Goal: Task Accomplishment & Management: Use online tool/utility

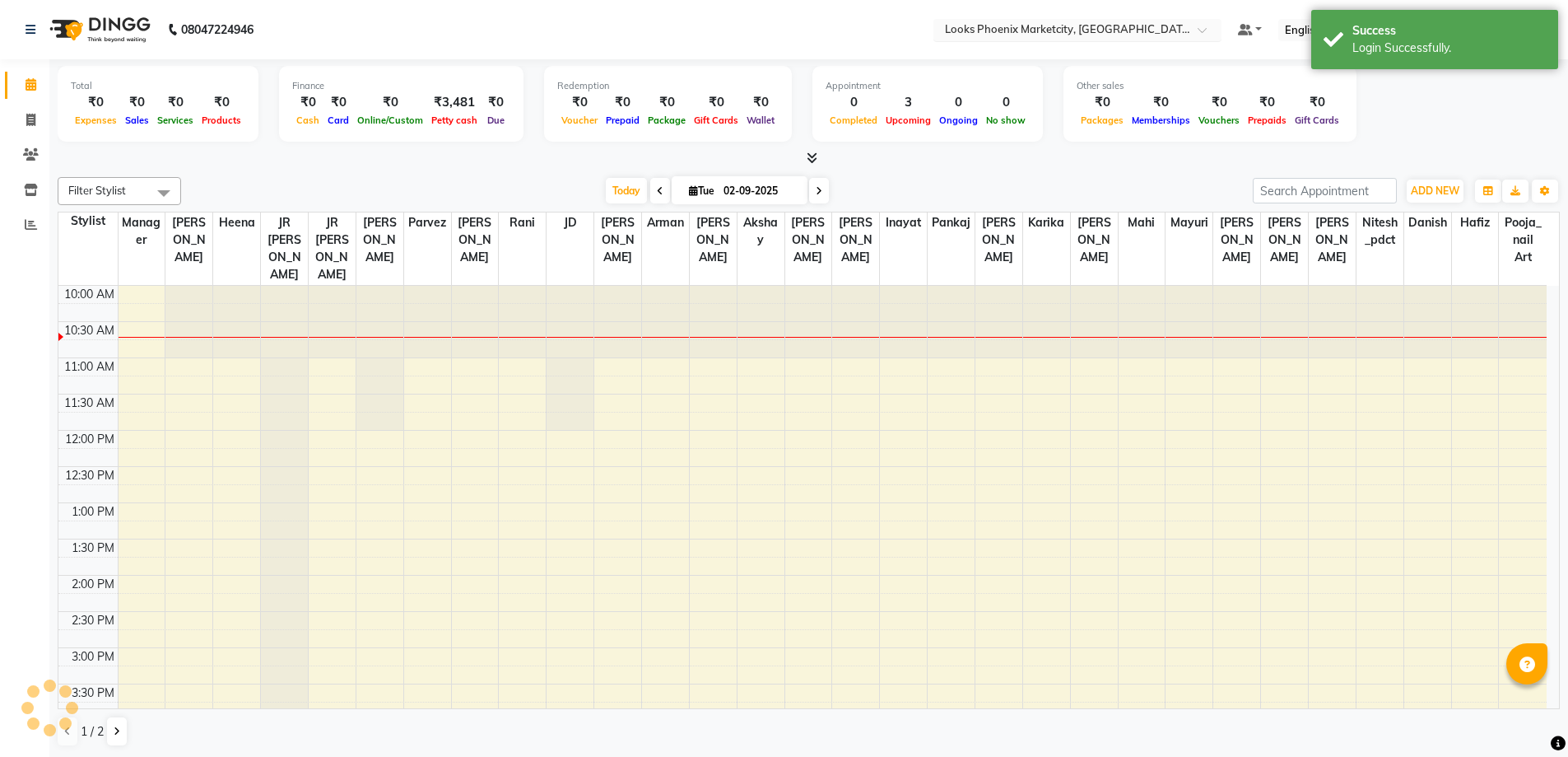
click at [1134, 28] on input "text" at bounding box center [1061, 30] width 239 height 16
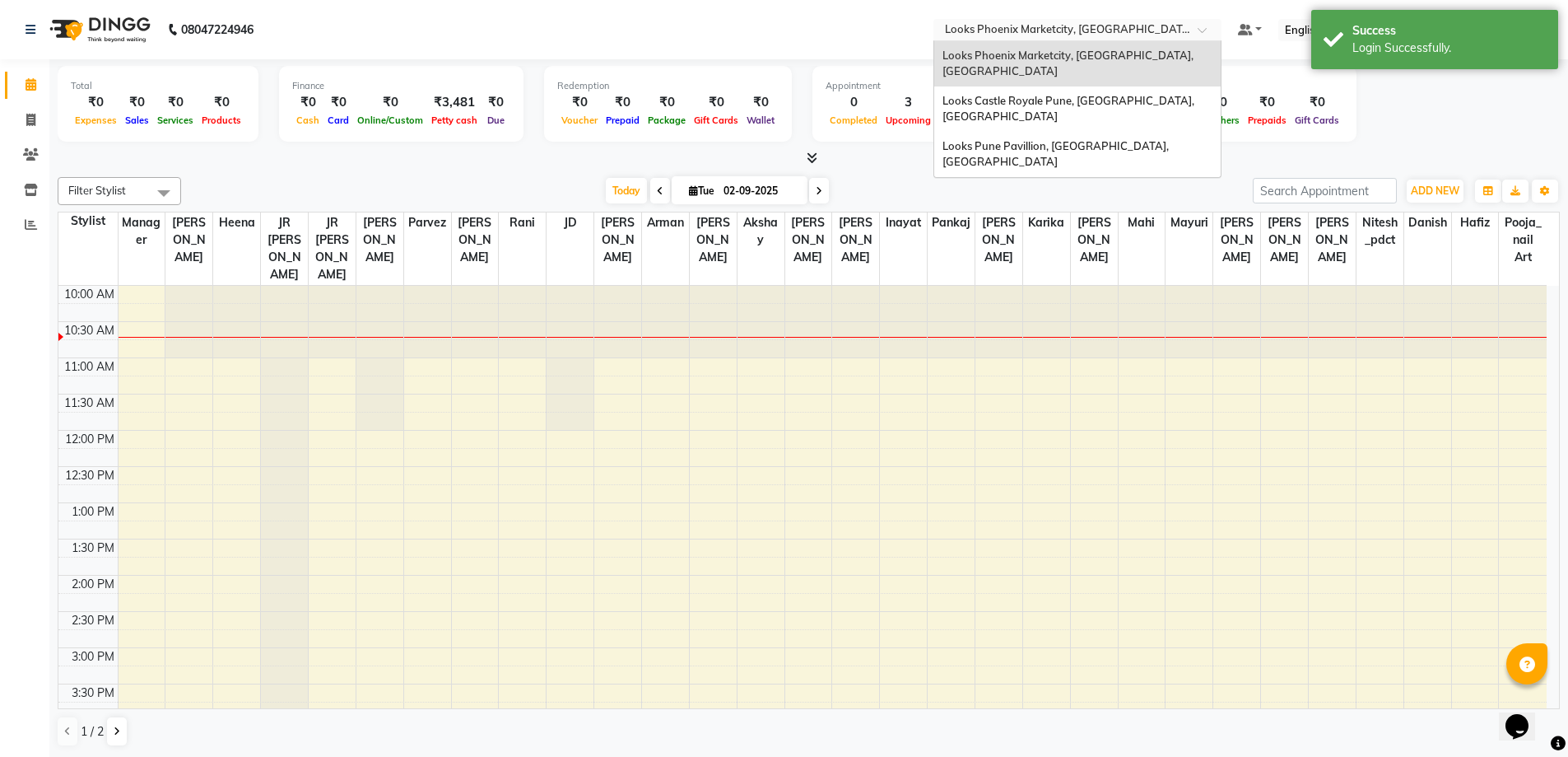
click at [541, 8] on nav "08047224946 Select Location × Looks Phoenix Marketcity, Pune, Maharashtra Looks…" at bounding box center [784, 29] width 1568 height 60
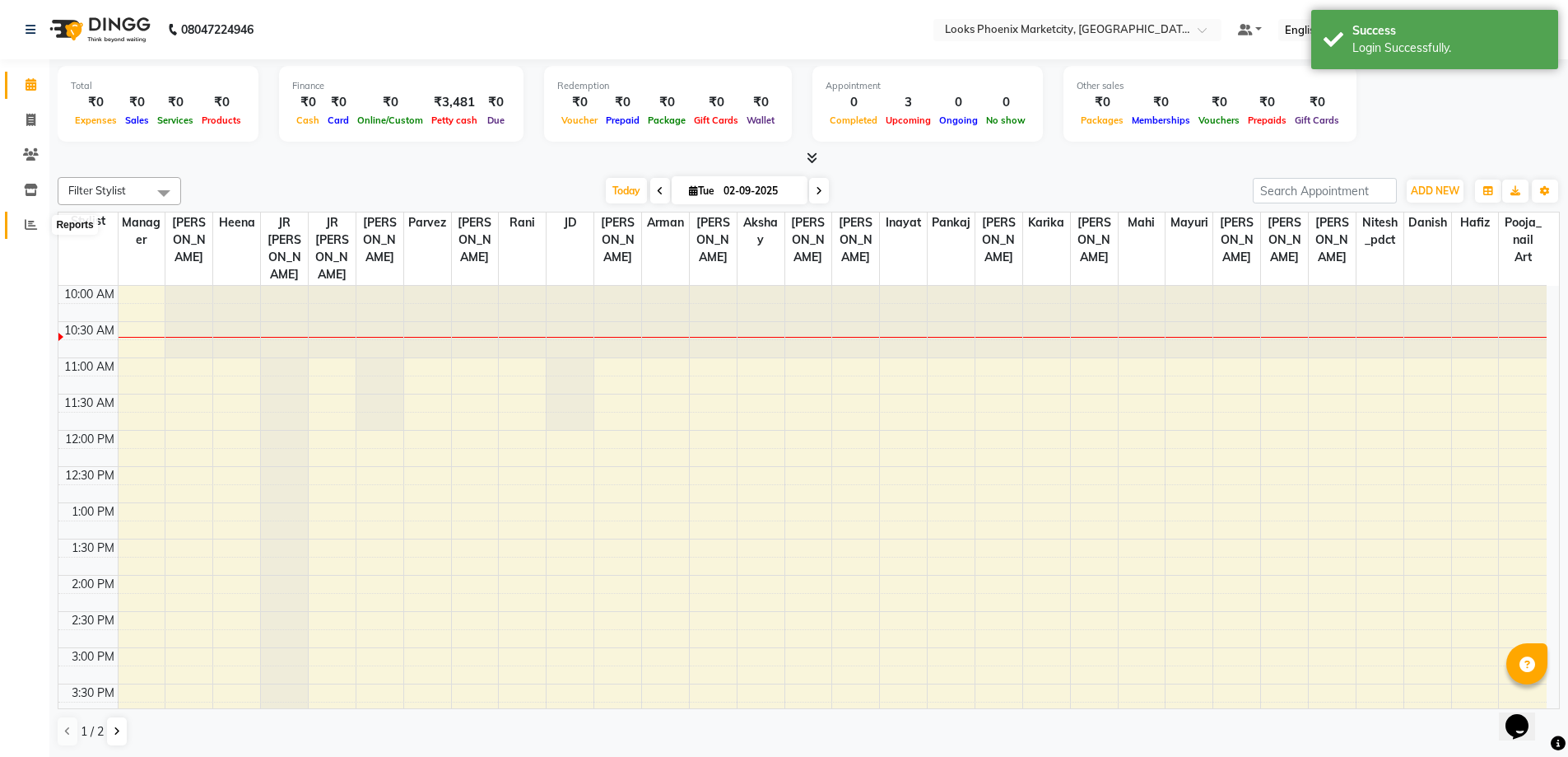
click at [31, 227] on icon at bounding box center [30, 224] width 12 height 12
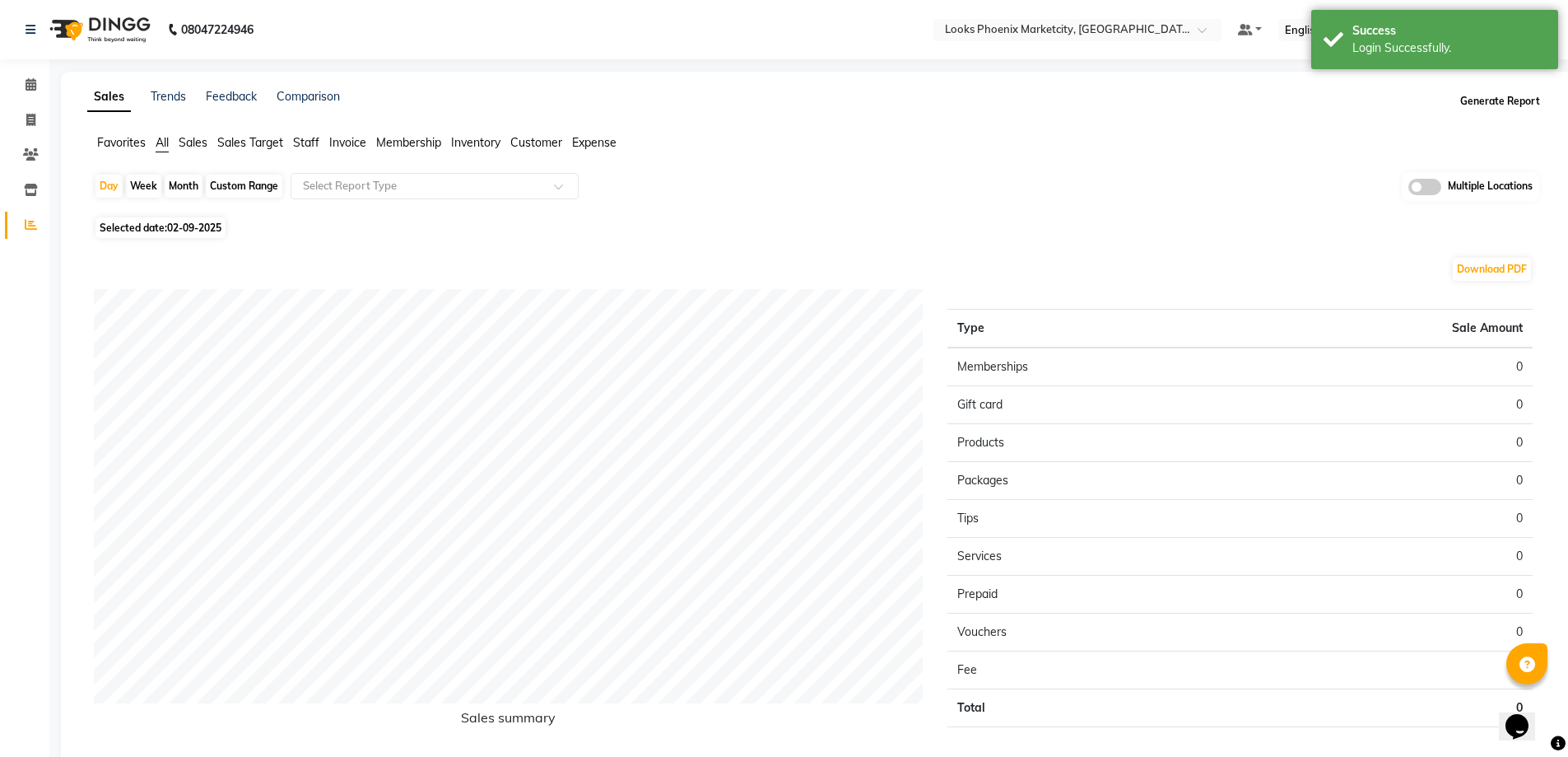
click at [1532, 98] on button "Generate Report" at bounding box center [1500, 101] width 88 height 23
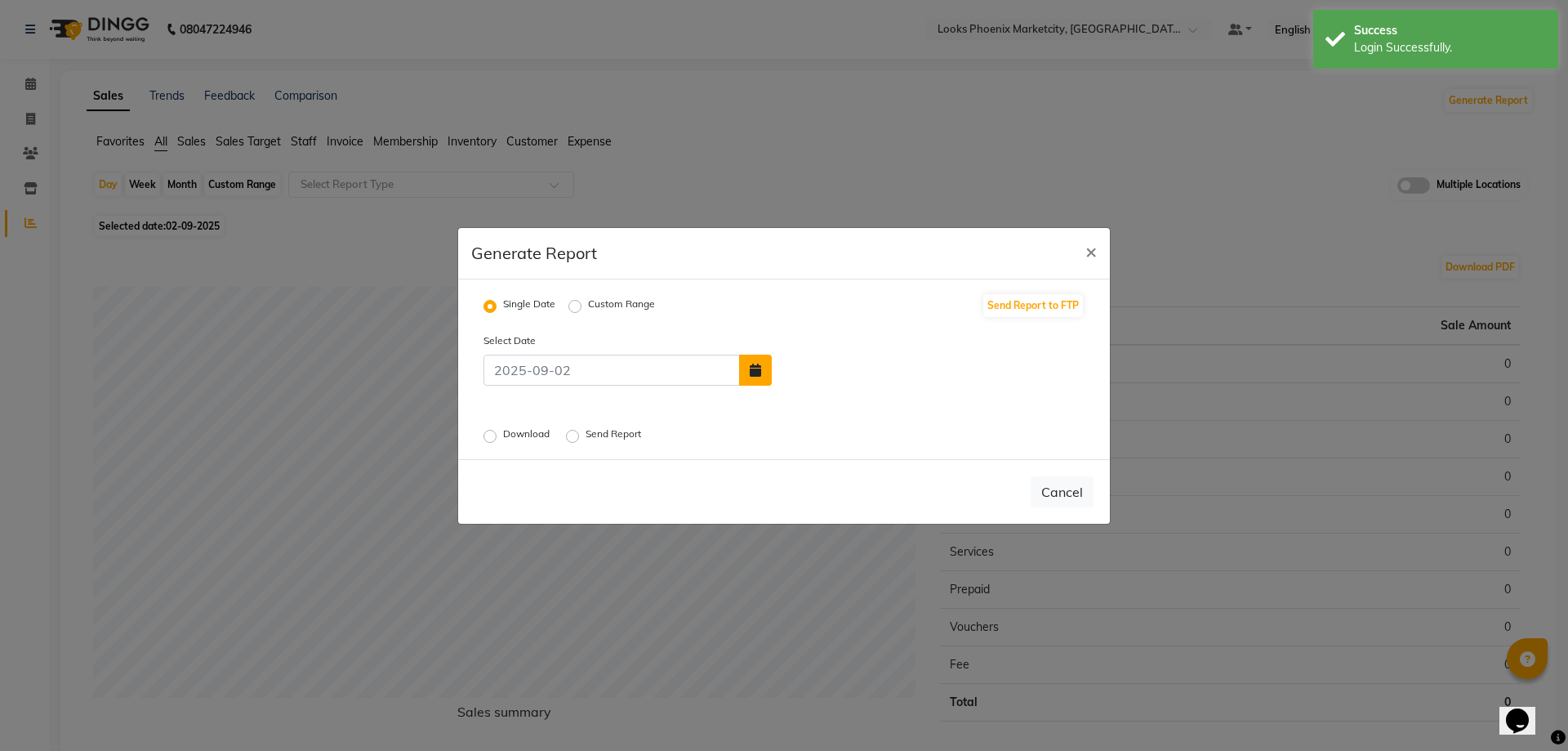
click at [754, 374] on icon "button" at bounding box center [755, 370] width 11 height 13
select select "9"
select select "2025"
click at [797, 335] on div "1" at bounding box center [791, 332] width 26 height 26
type input "[DATE]"
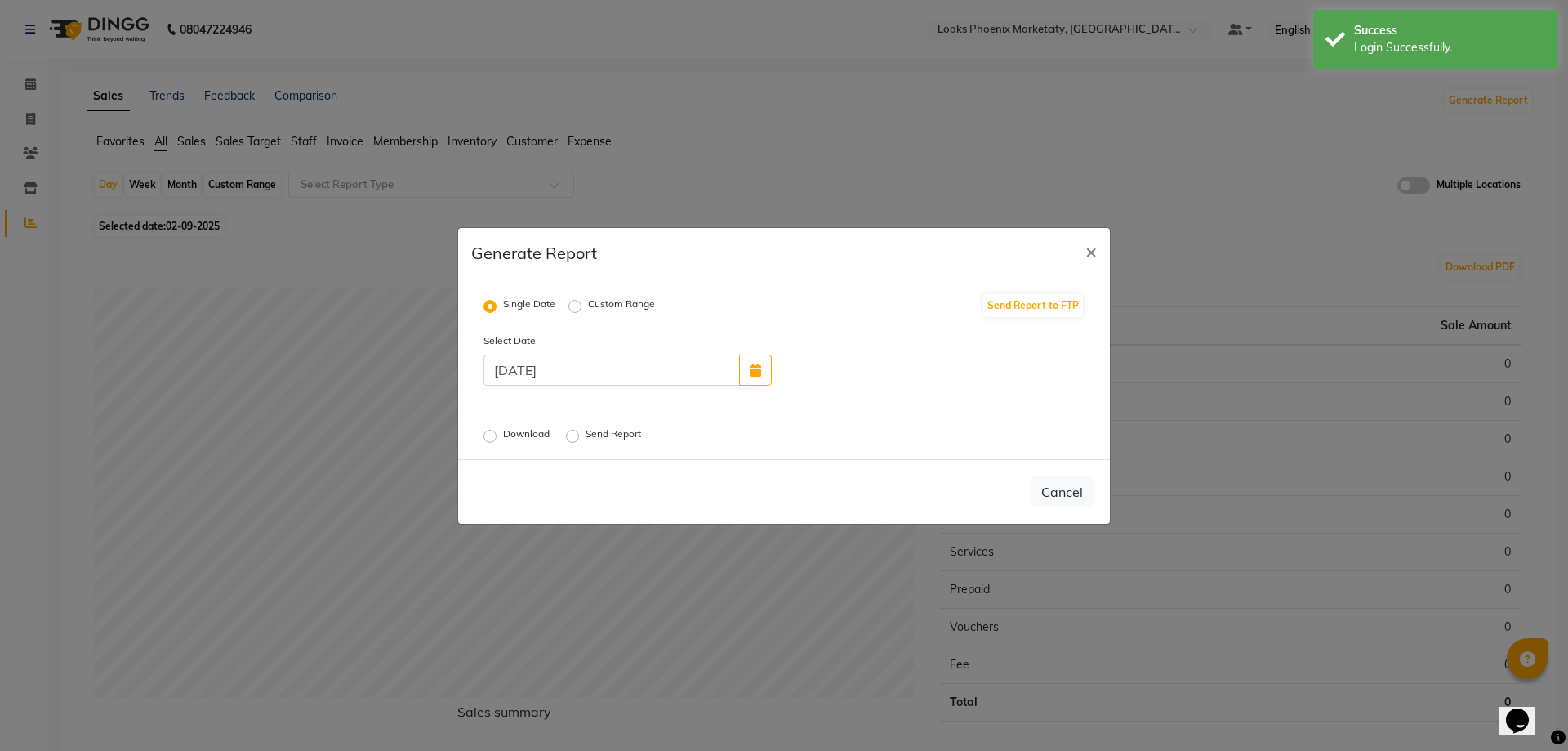
click at [489, 443] on div "Download" at bounding box center [519, 436] width 70 height 20
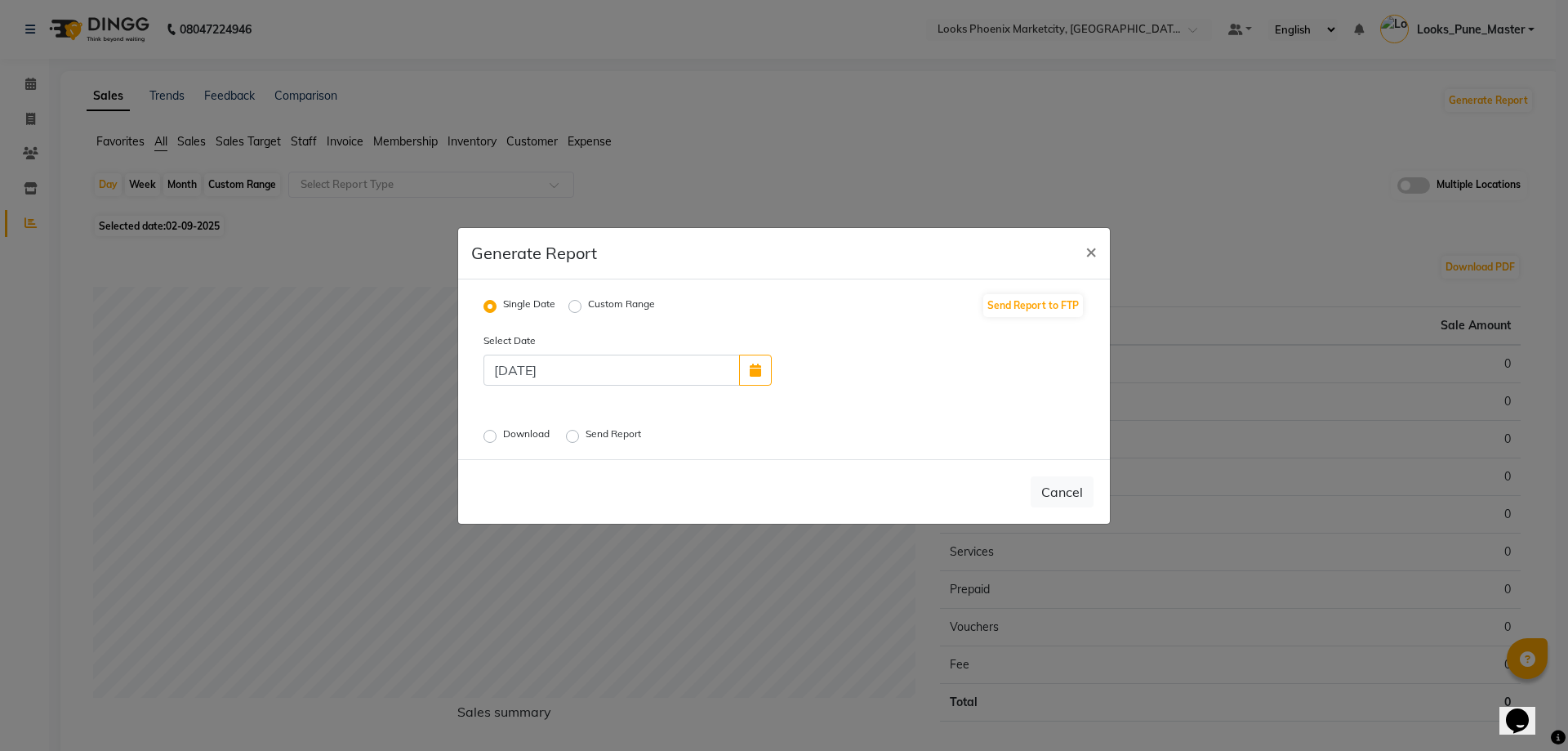
click at [504, 440] on label "Download" at bounding box center [528, 436] width 50 height 20
click at [489, 440] on input "Download" at bounding box center [492, 435] width 11 height 11
radio input "true"
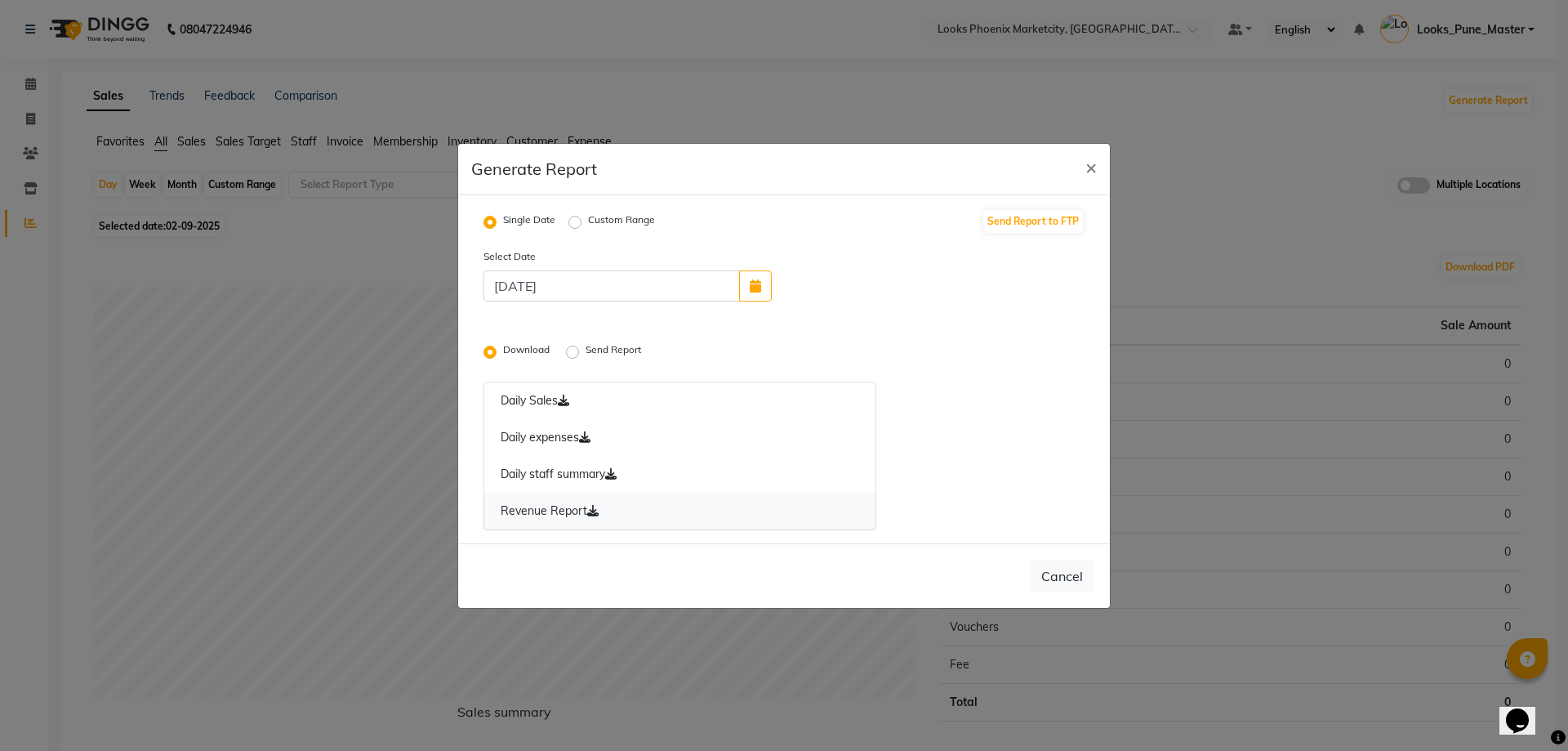
click at [591, 509] on icon at bounding box center [593, 510] width 11 height 11
click at [1096, 154] on span "×" at bounding box center [1092, 166] width 11 height 24
radio input "false"
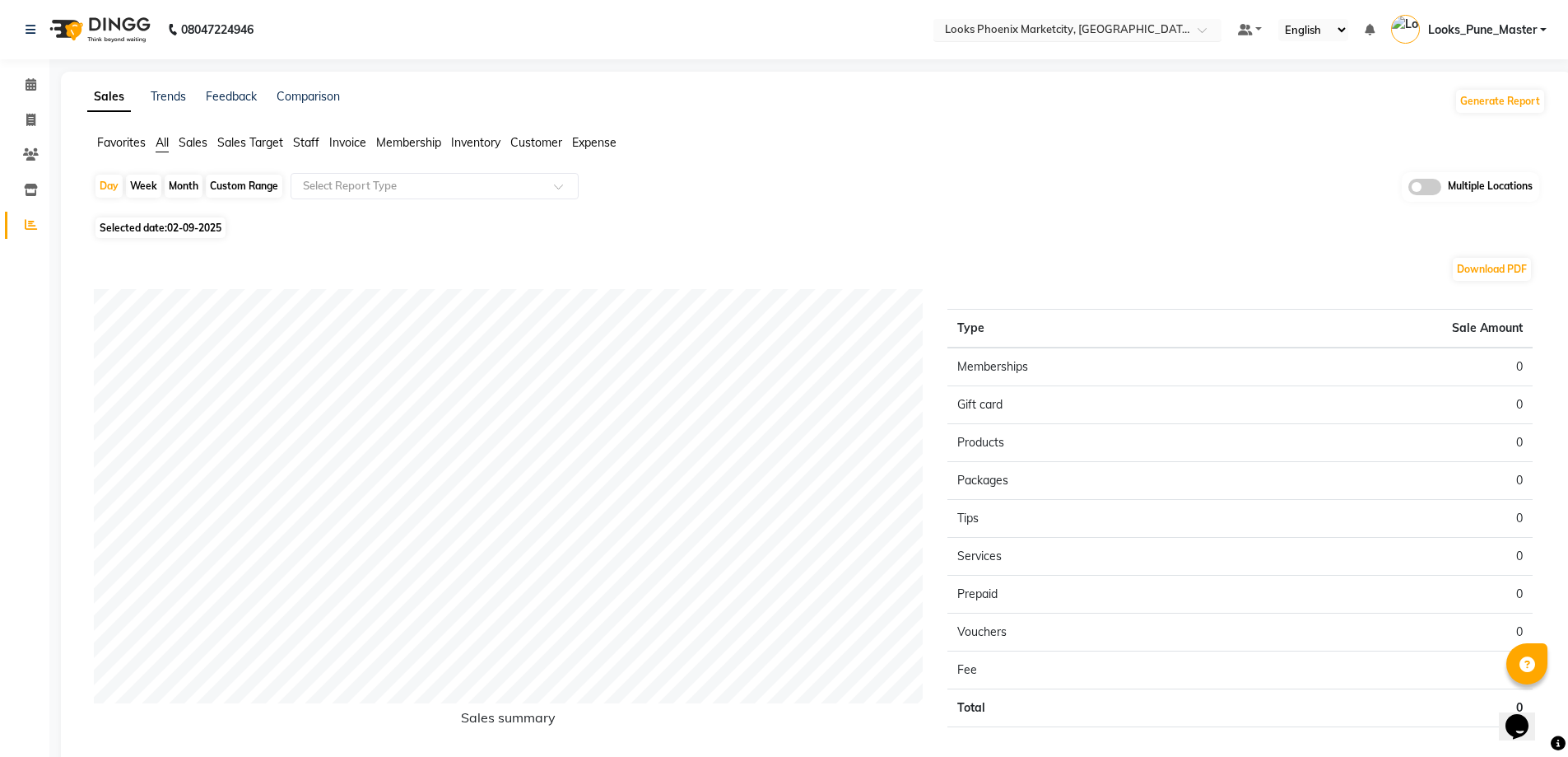
click at [1031, 40] on ng-select "Select Location × Looks Phoenix Marketcity, Pune, Maharashtra" at bounding box center [1078, 29] width 288 height 22
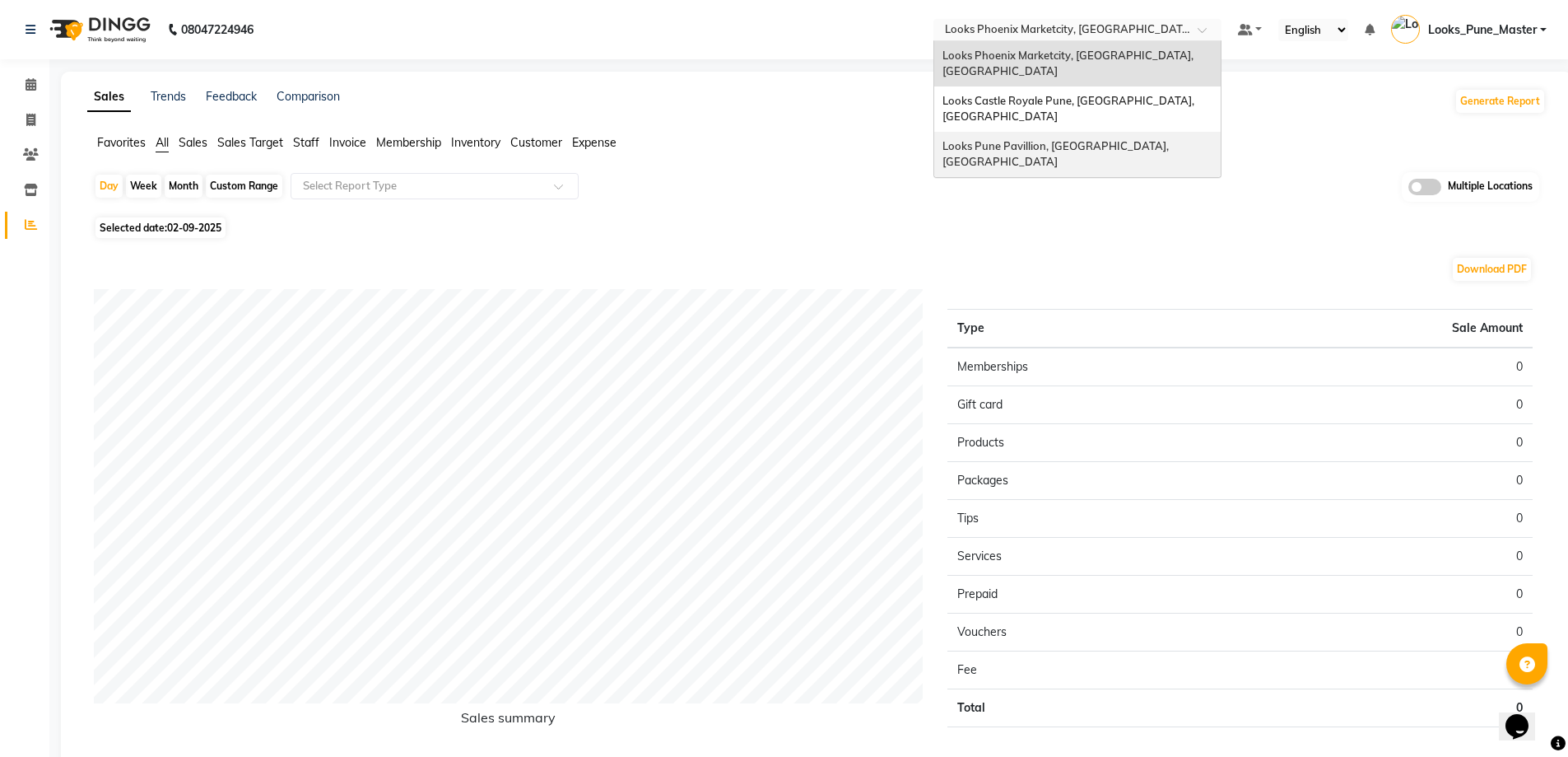
click at [1036, 132] on div "Looks Pune Pavillion, [GEOGRAPHIC_DATA], [GEOGRAPHIC_DATA]" at bounding box center [1078, 154] width 287 height 45
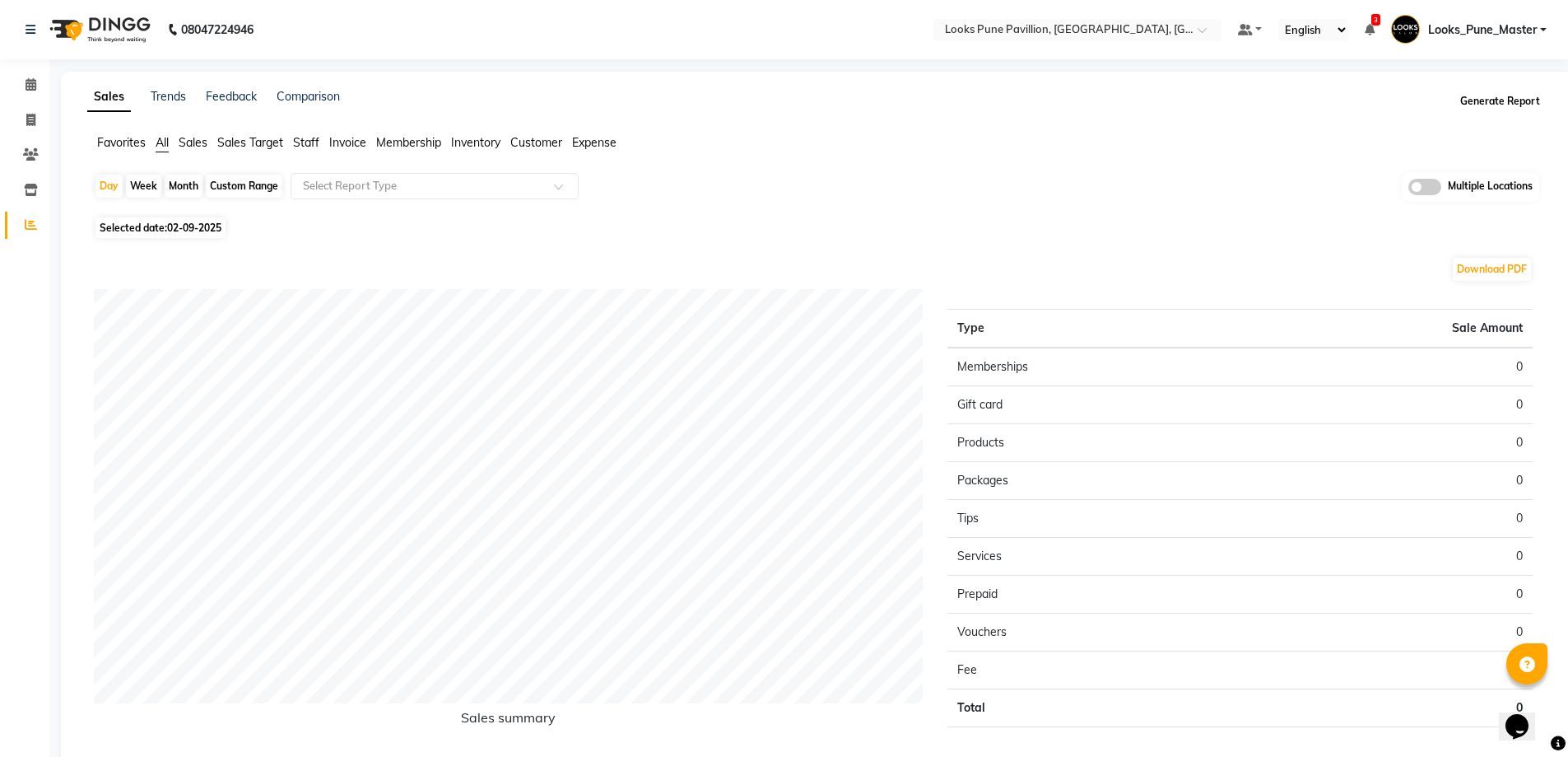
click at [1491, 101] on button "Generate Report" at bounding box center [1500, 101] width 88 height 23
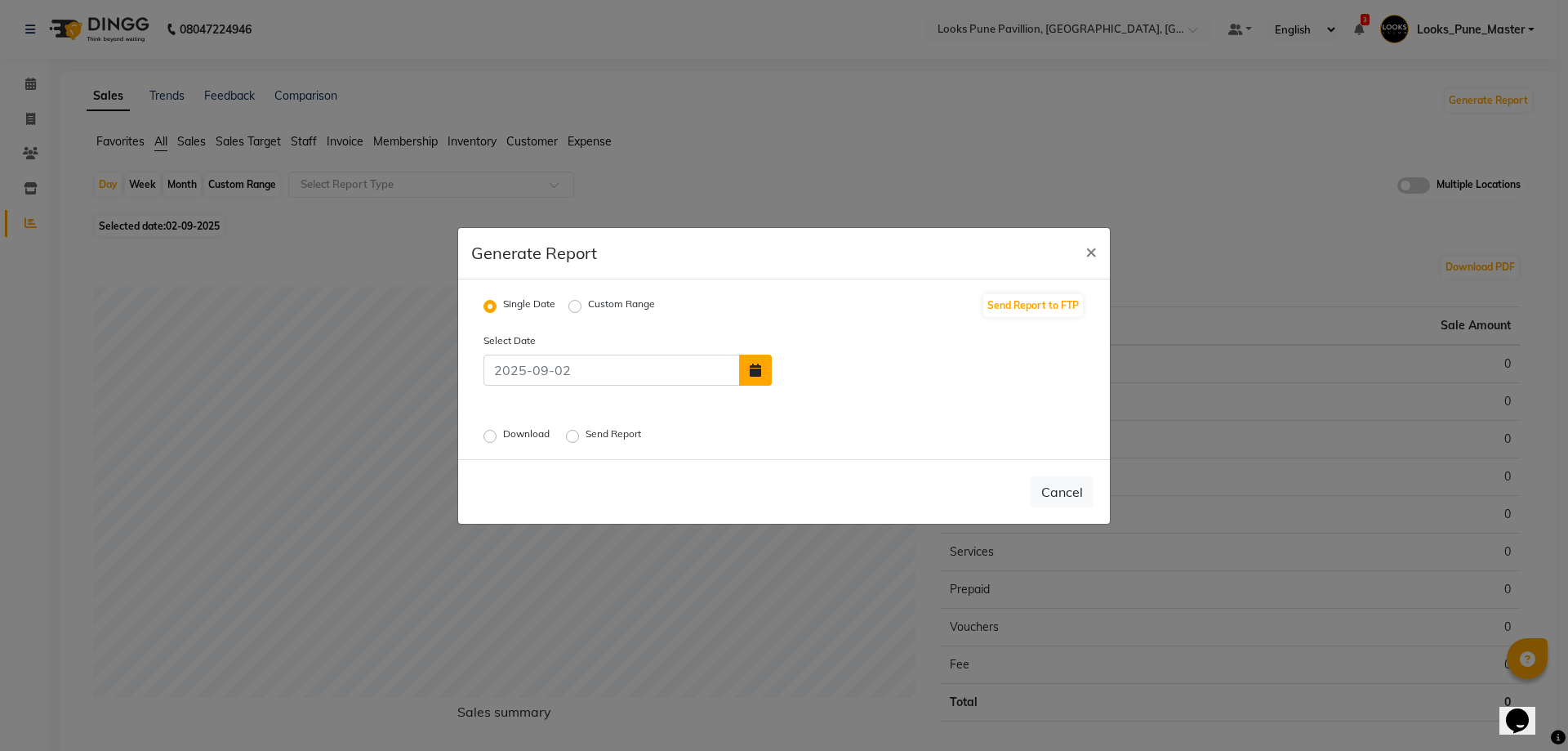
click at [761, 360] on button "button" at bounding box center [755, 369] width 33 height 31
select select "9"
select select "2025"
click at [797, 330] on div "1" at bounding box center [791, 332] width 26 height 26
type input "[DATE]"
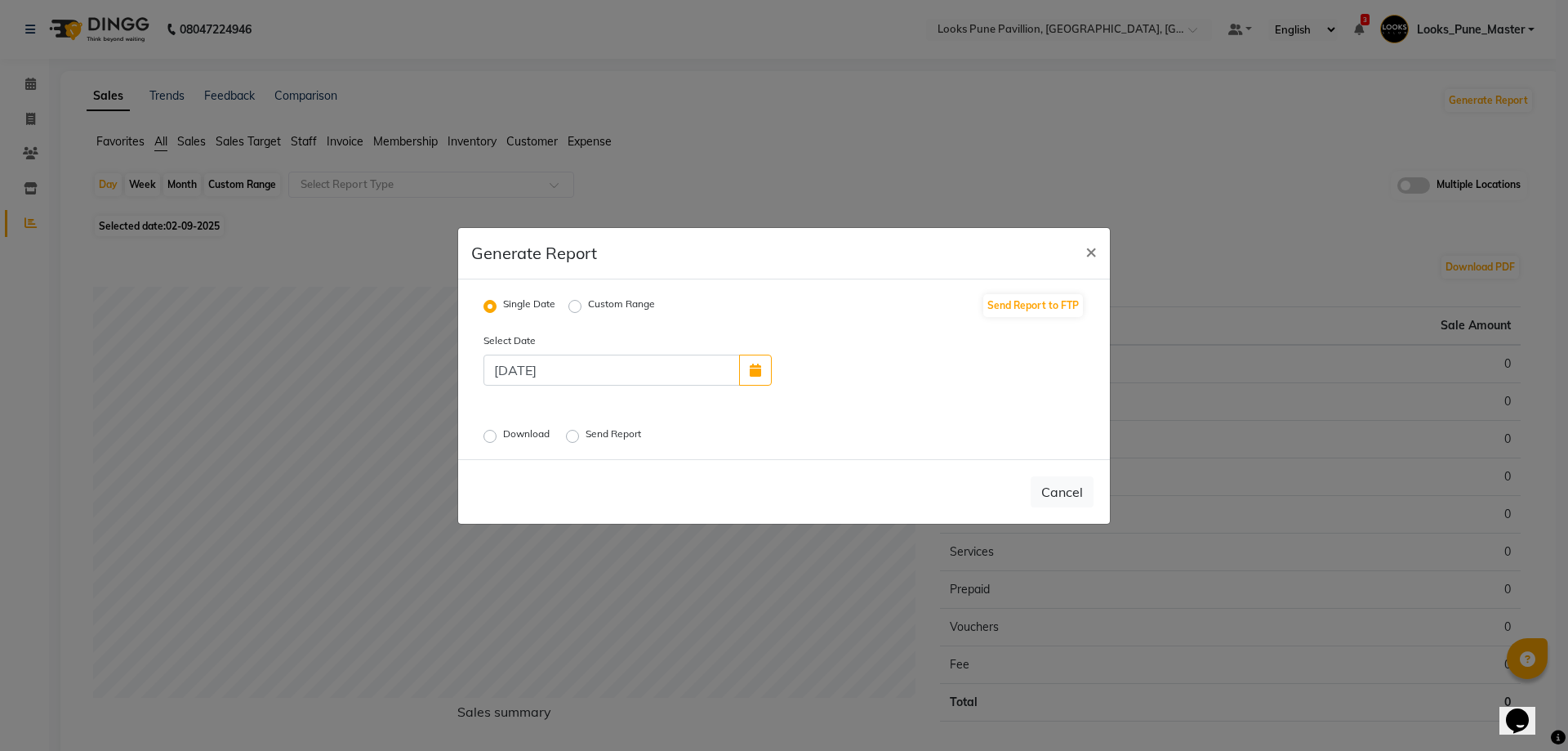
click at [504, 437] on label "Download" at bounding box center [528, 436] width 50 height 20
click at [488, 437] on input "Download" at bounding box center [492, 435] width 11 height 11
radio input "true"
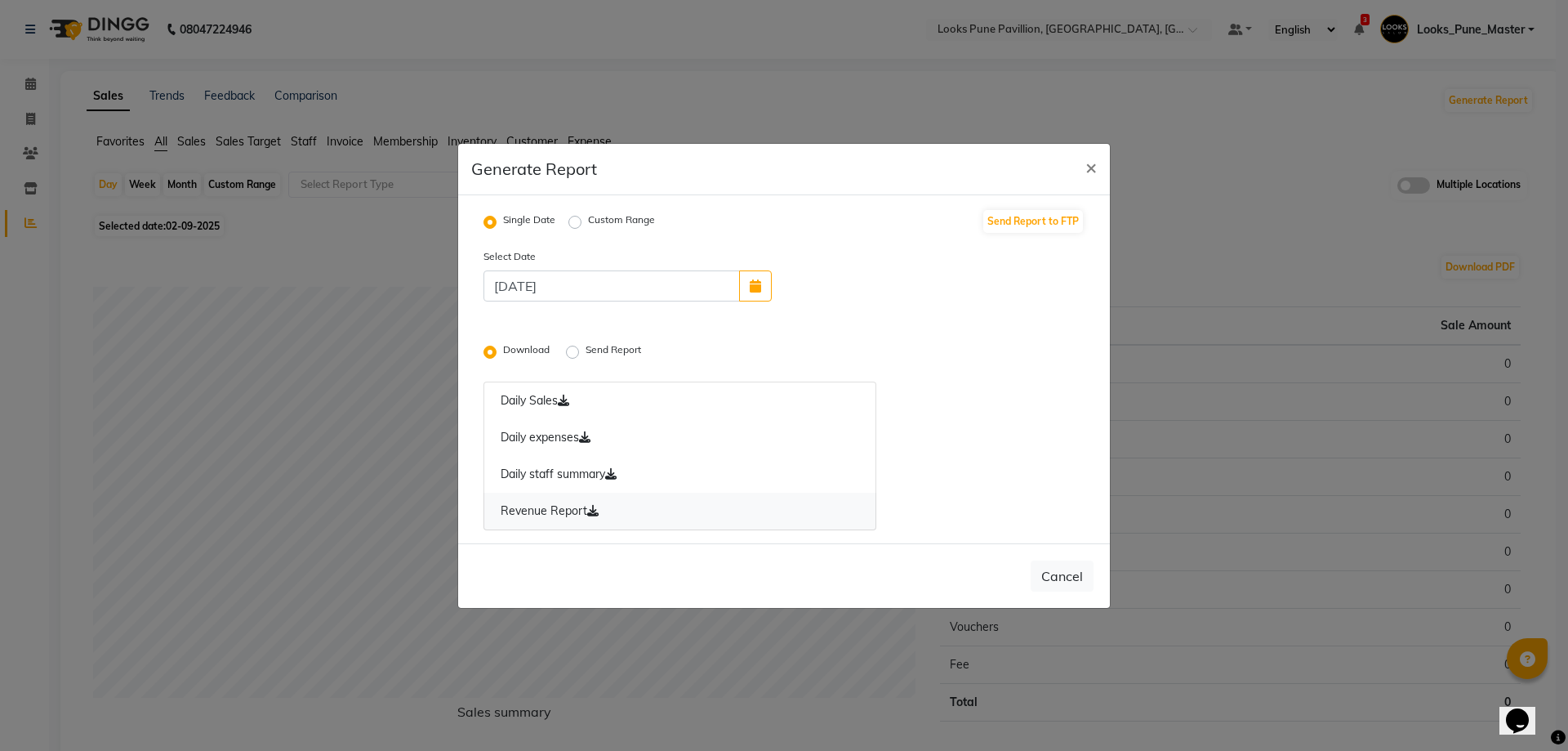
click at [591, 502] on link "Revenue Report" at bounding box center [680, 511] width 393 height 38
click at [1093, 155] on span "×" at bounding box center [1092, 166] width 11 height 24
radio input "false"
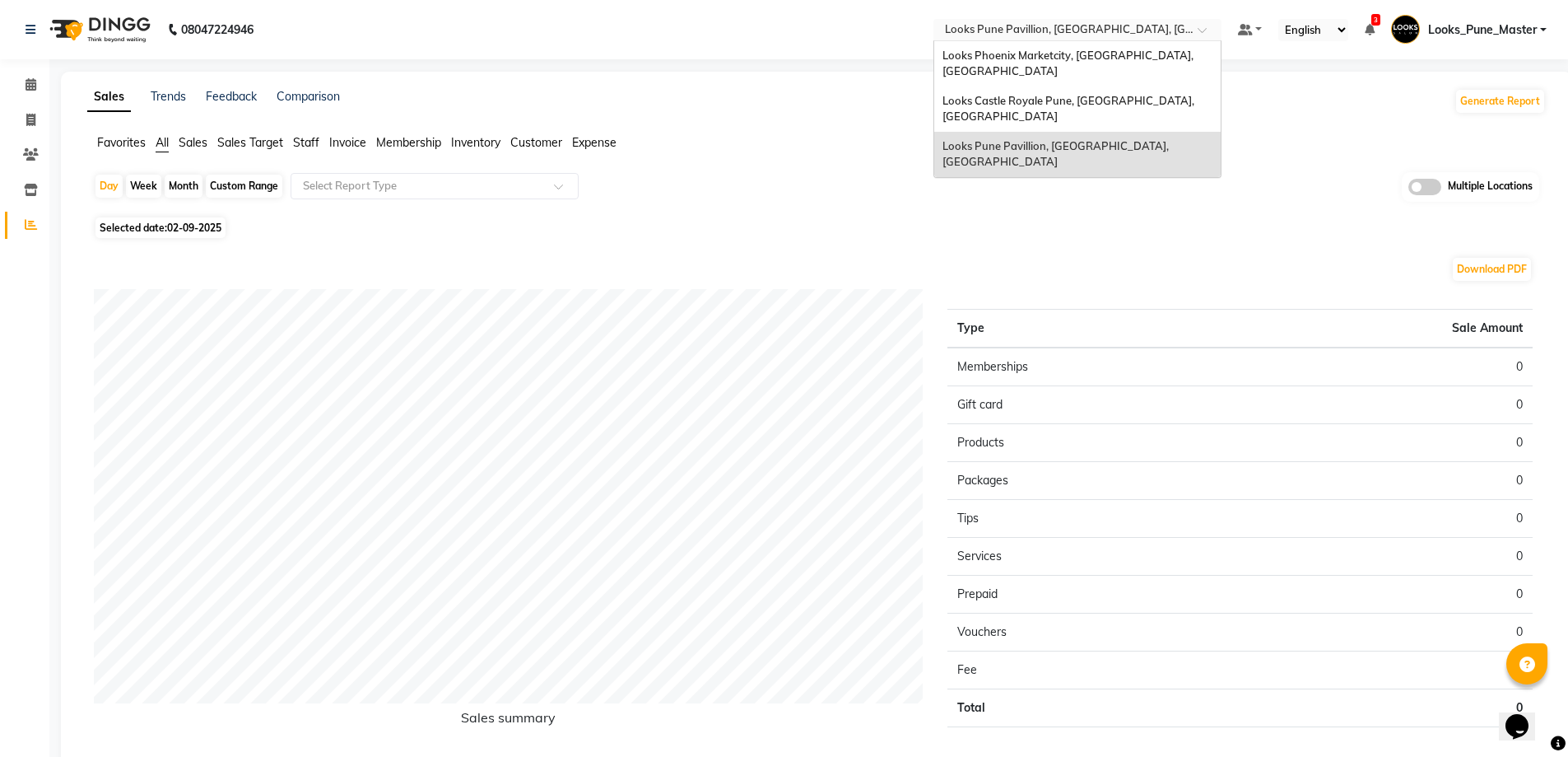
click at [1043, 34] on input "text" at bounding box center [1061, 30] width 239 height 16
click at [1031, 86] on div "Looks Castle Royale Pune, [GEOGRAPHIC_DATA], [GEOGRAPHIC_DATA]" at bounding box center [1078, 109] width 287 height 45
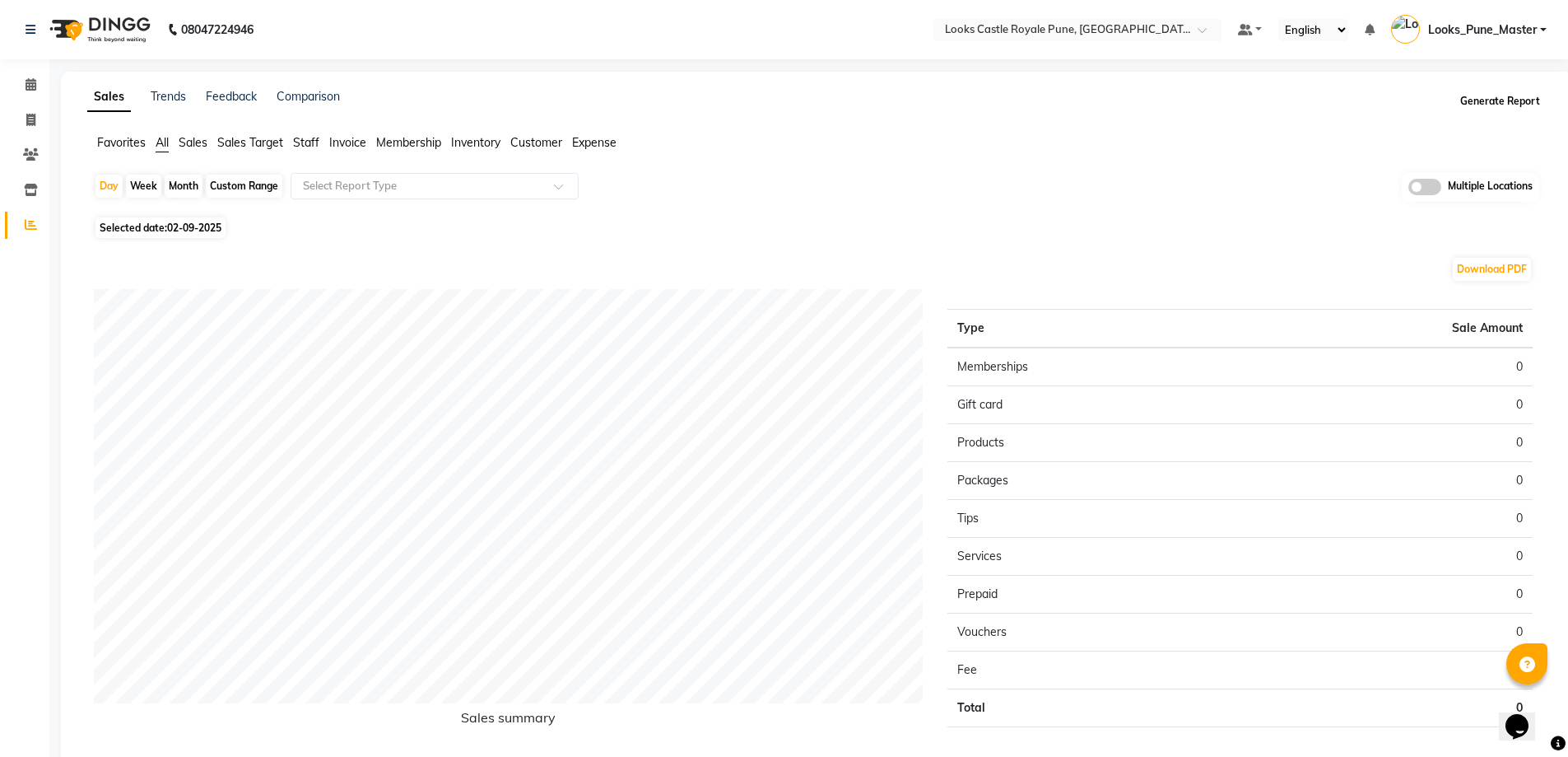
click at [1500, 91] on button "Generate Report" at bounding box center [1500, 101] width 88 height 23
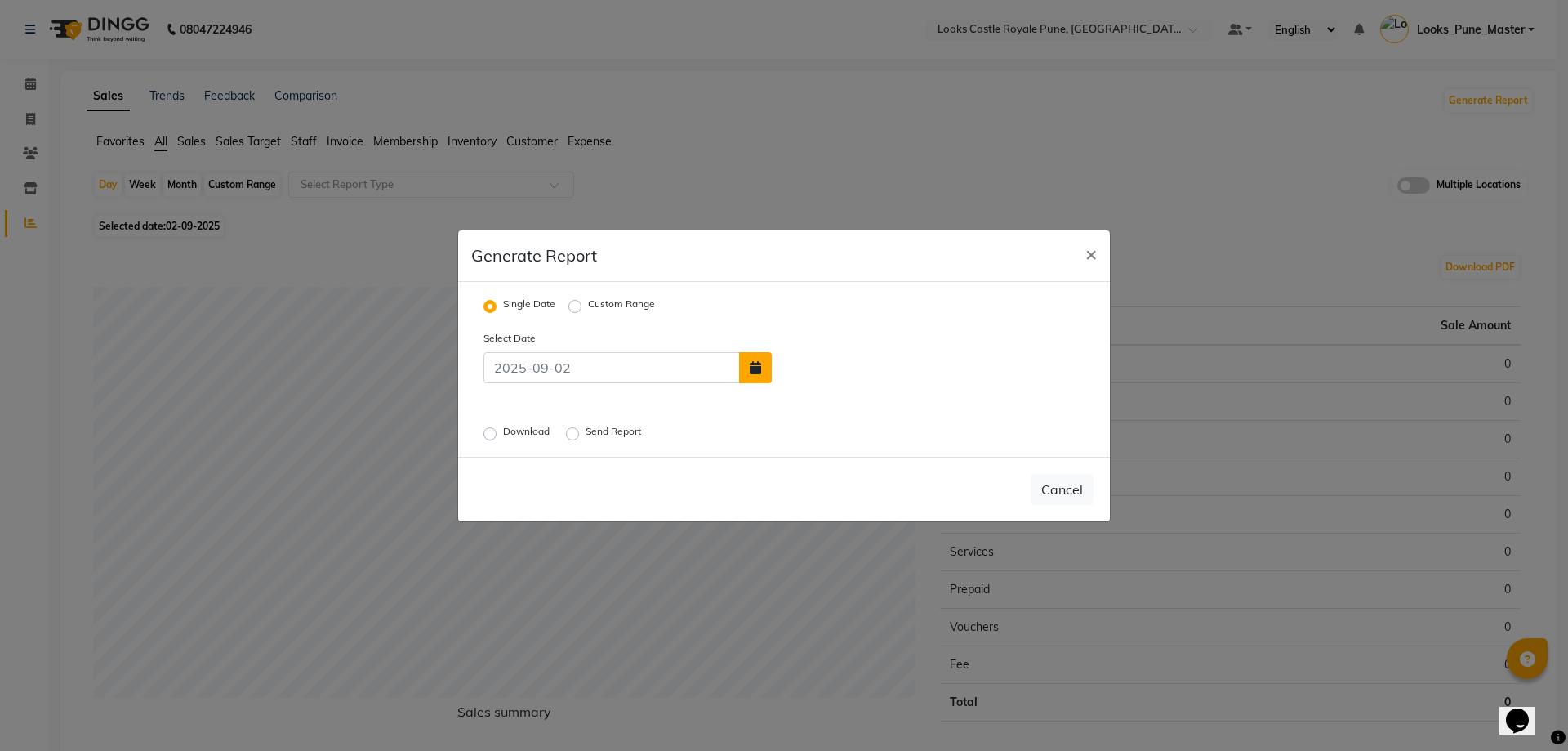
click at [749, 374] on button "button" at bounding box center [755, 368] width 33 height 31
select select "9"
select select "2025"
click at [789, 321] on div "1" at bounding box center [791, 329] width 26 height 26
type input "[DATE]"
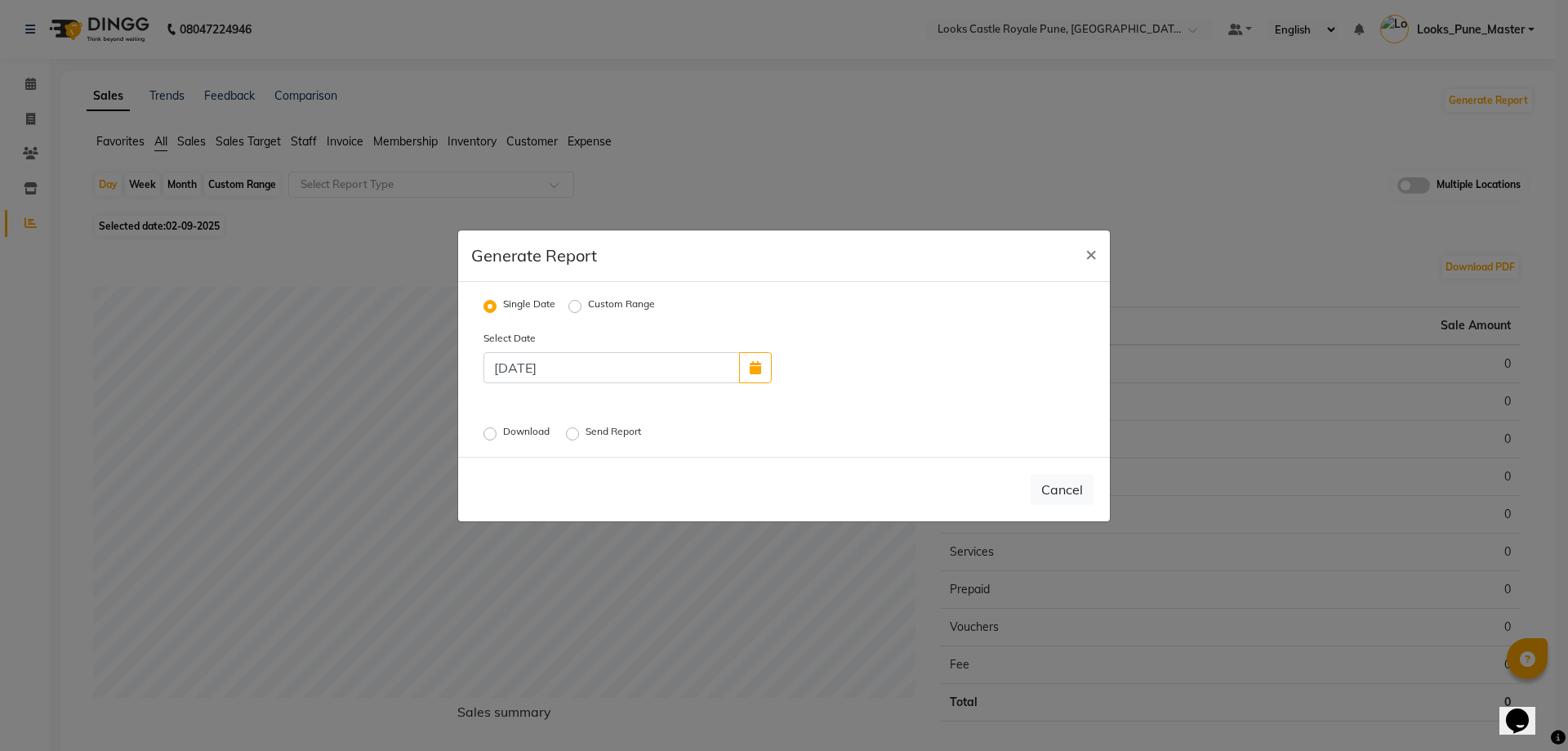
click at [504, 434] on label "Download" at bounding box center [528, 433] width 50 height 20
click at [494, 434] on input "Download" at bounding box center [492, 433] width 11 height 11
radio input "true"
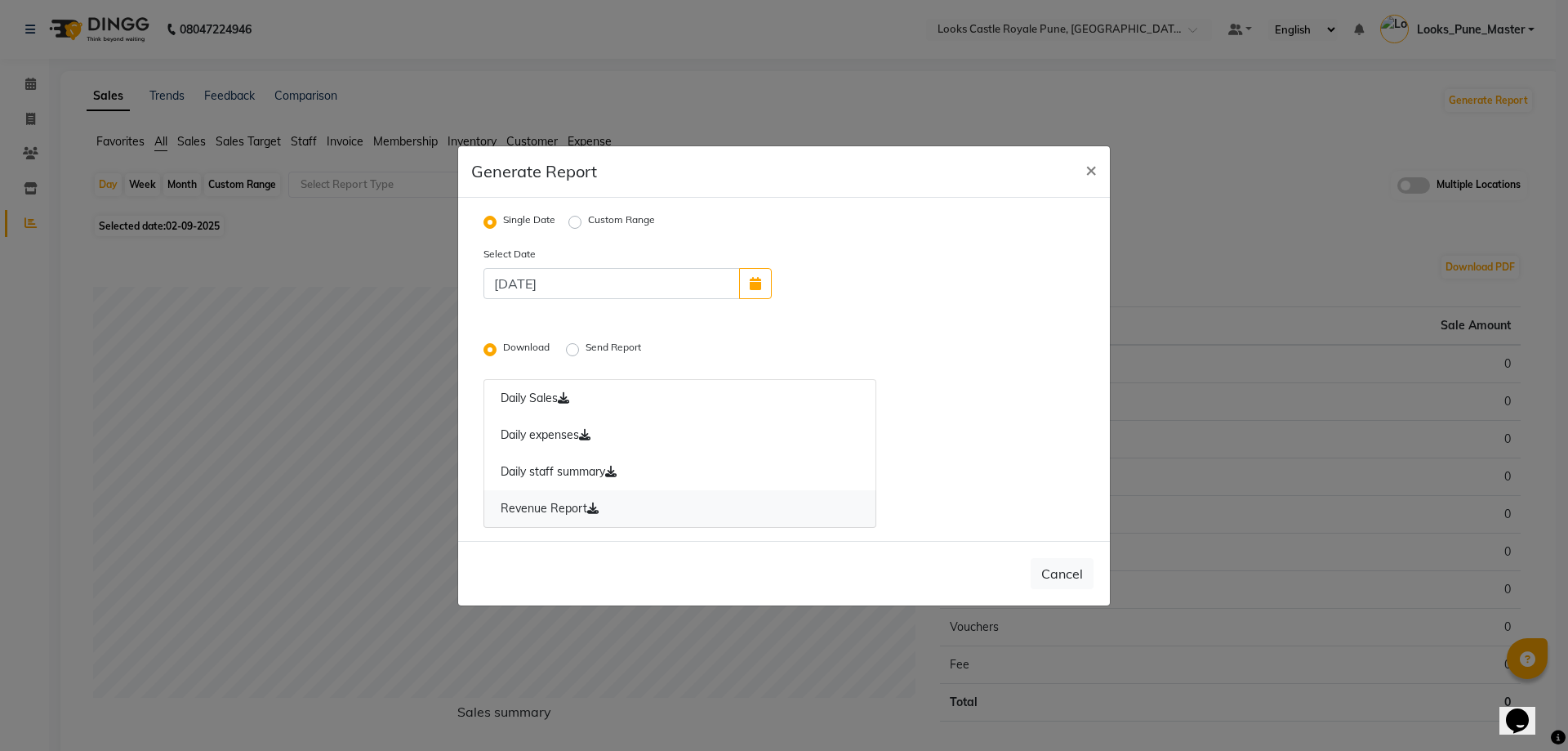
click at [591, 499] on link "Revenue Report" at bounding box center [680, 509] width 393 height 38
click at [1094, 172] on span "×" at bounding box center [1092, 169] width 11 height 24
radio input "false"
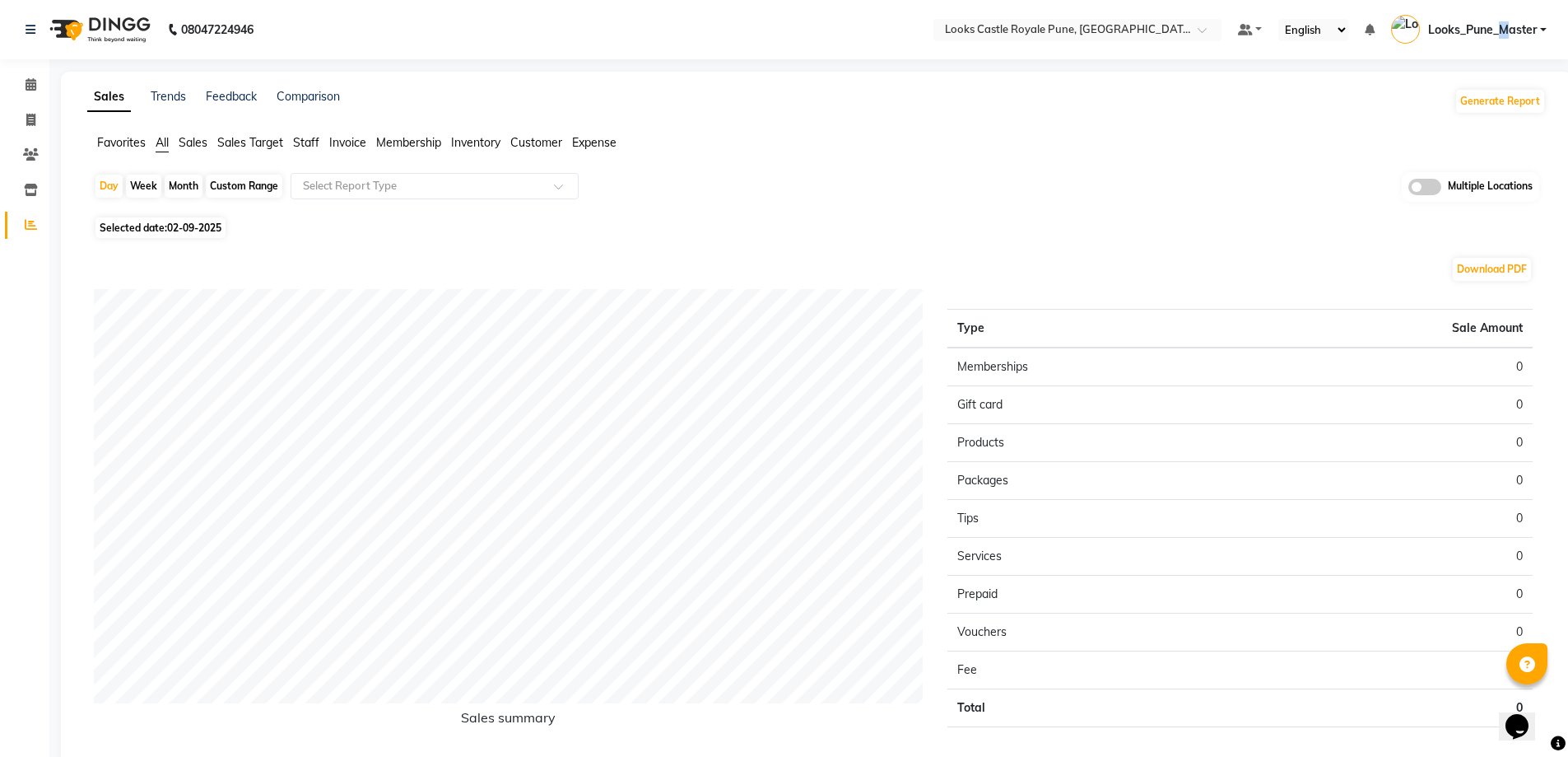
click at [1505, 27] on span "Looks_Pune_Master" at bounding box center [1483, 30] width 109 height 17
click at [1465, 119] on link "Sign out" at bounding box center [1462, 117] width 151 height 26
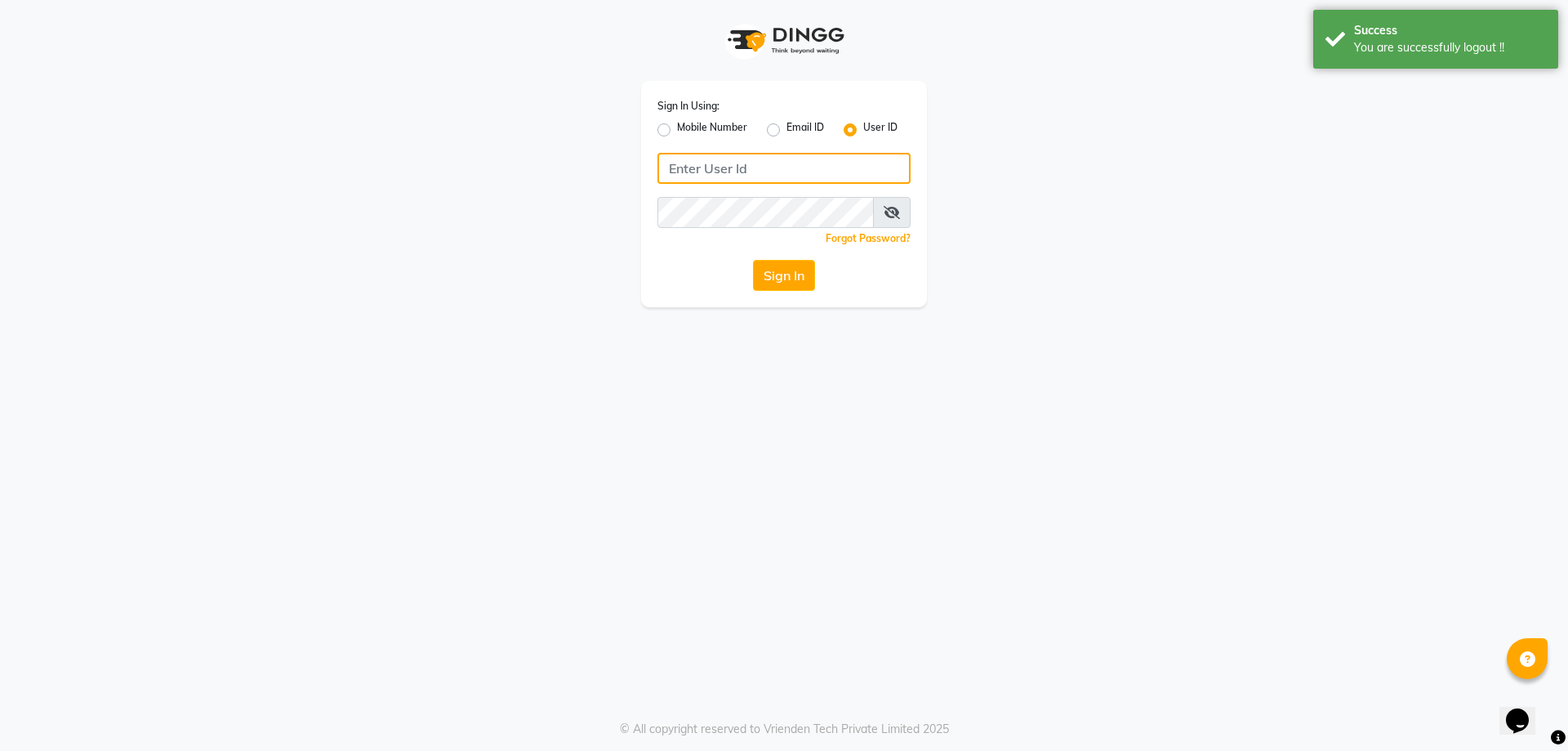
type input "e2553-20"
